Goal: Information Seeking & Learning: Learn about a topic

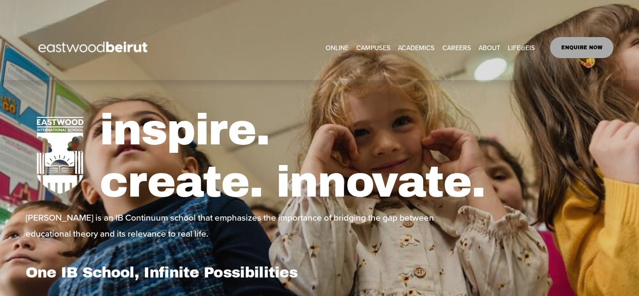
select select "**"
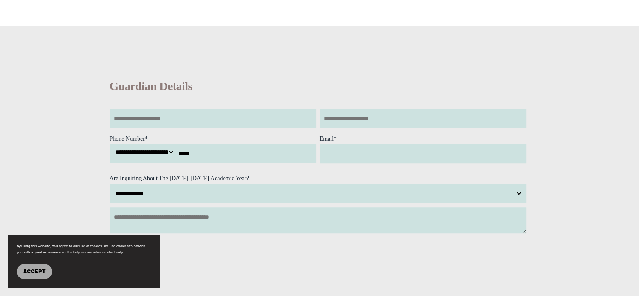
scroll to position [589, 0]
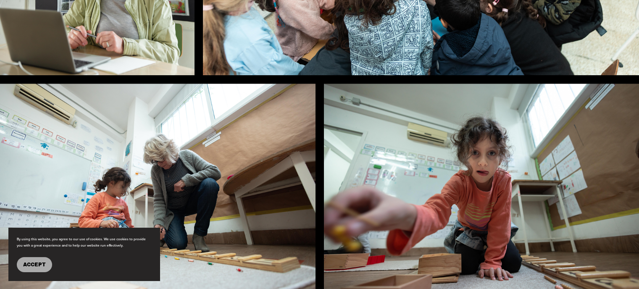
scroll to position [715, 0]
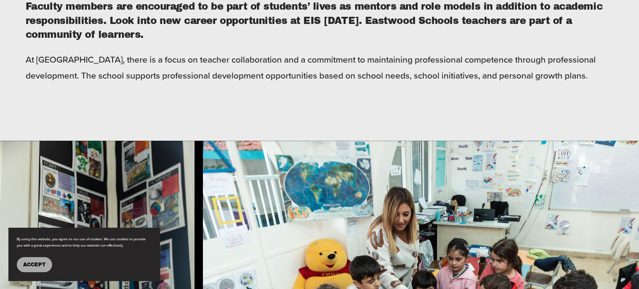
scroll to position [378, 0]
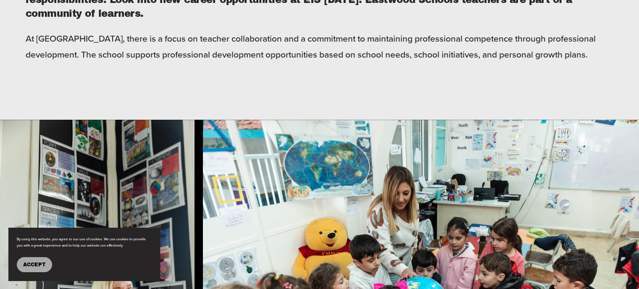
click at [39, 129] on img at bounding box center [97, 266] width 195 height 292
click at [50, 163] on img at bounding box center [97, 266] width 195 height 292
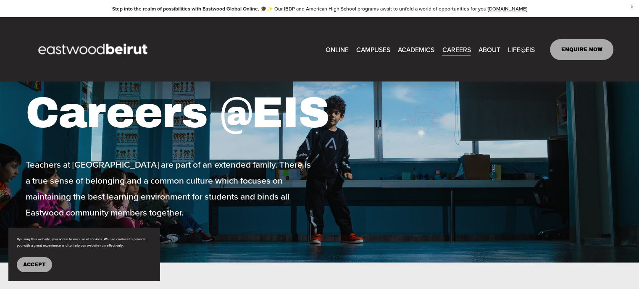
scroll to position [0, 0]
